Goal: Find specific page/section: Find specific page/section

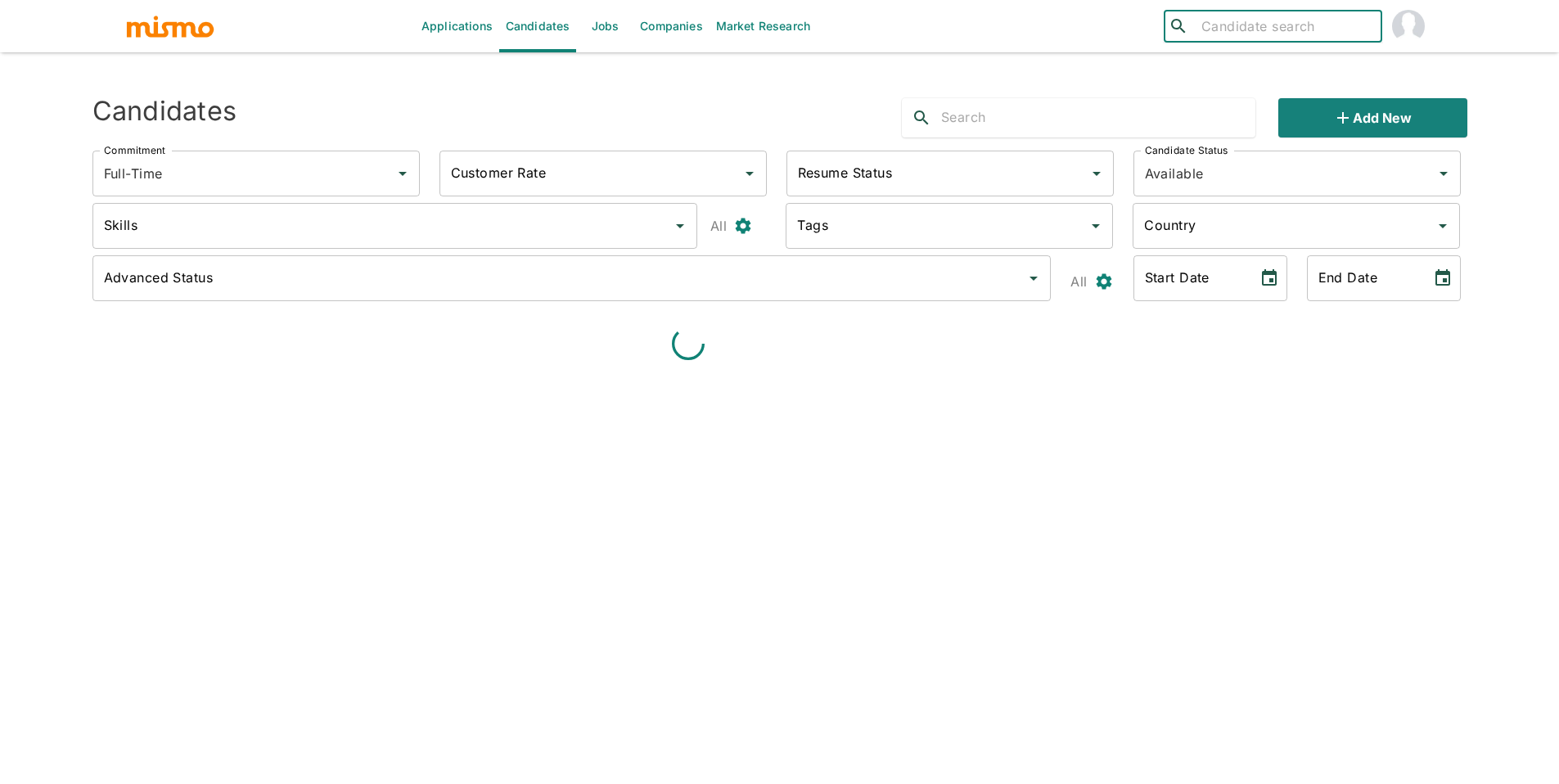
click at [1271, 21] on input "search" at bounding box center [1285, 26] width 180 height 23
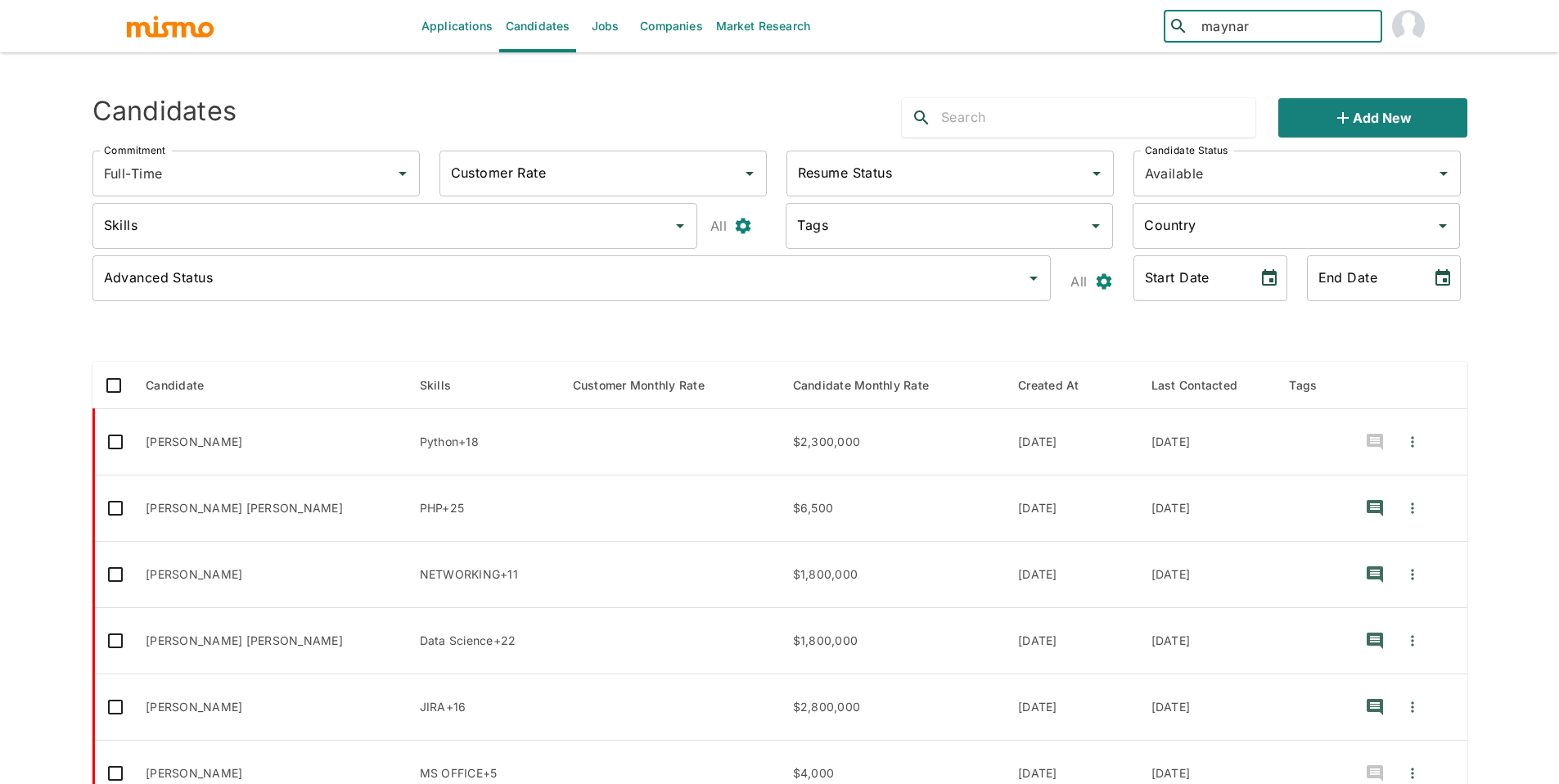
type input "[PERSON_NAME]"
